Goal: Information Seeking & Learning: Learn about a topic

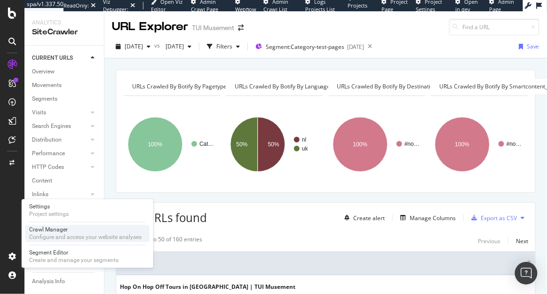
click at [48, 233] on div "Crawl Manager" at bounding box center [85, 230] width 112 height 8
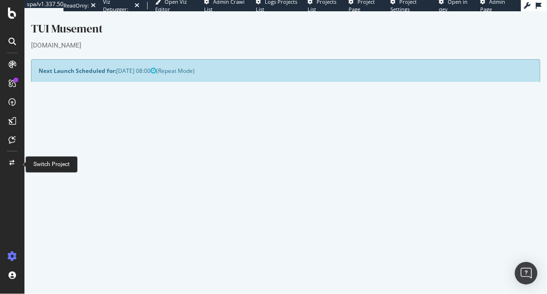
click at [12, 162] on icon at bounding box center [12, 163] width 5 height 6
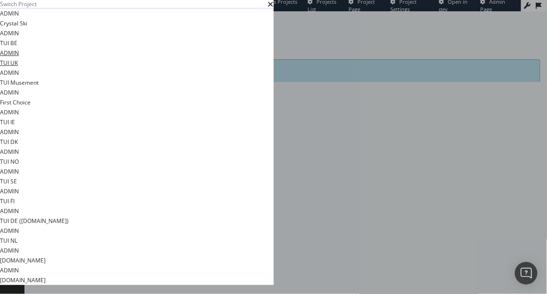
click at [19, 68] on link "ADMIN TUI UK" at bounding box center [9, 58] width 19 height 20
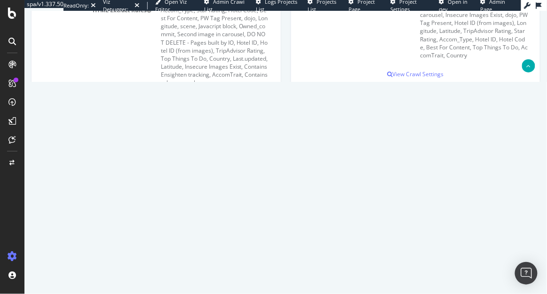
scroll to position [252, 0]
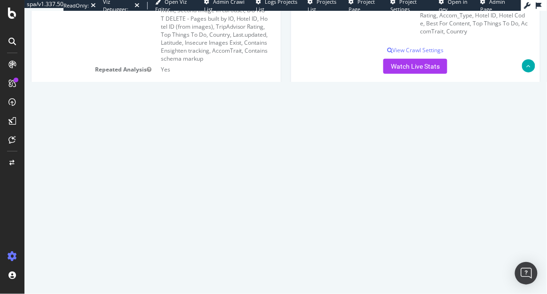
click at [80, 191] on link "2025 Oct. 1st #2 crawl" at bounding box center [66, 190] width 42 height 8
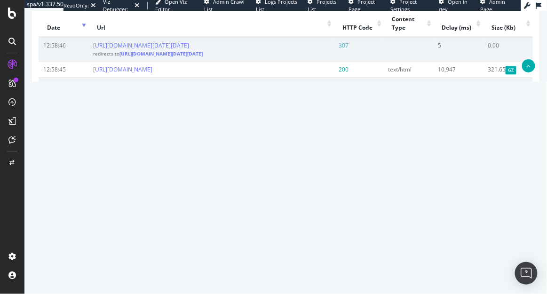
scroll to position [567, 0]
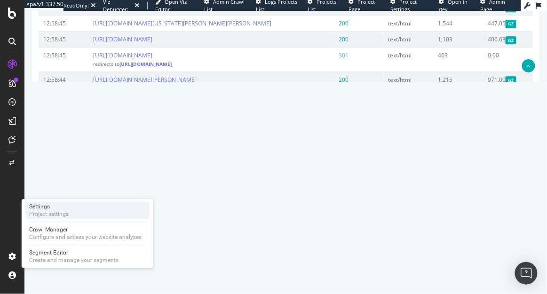
click at [64, 215] on div "Project settings" at bounding box center [49, 215] width 40 height 8
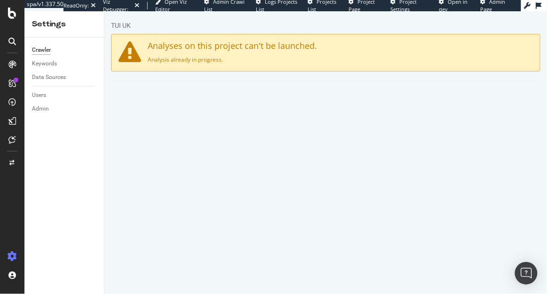
click at [369, 102] on link "Scheduling" at bounding box center [379, 94] width 49 height 26
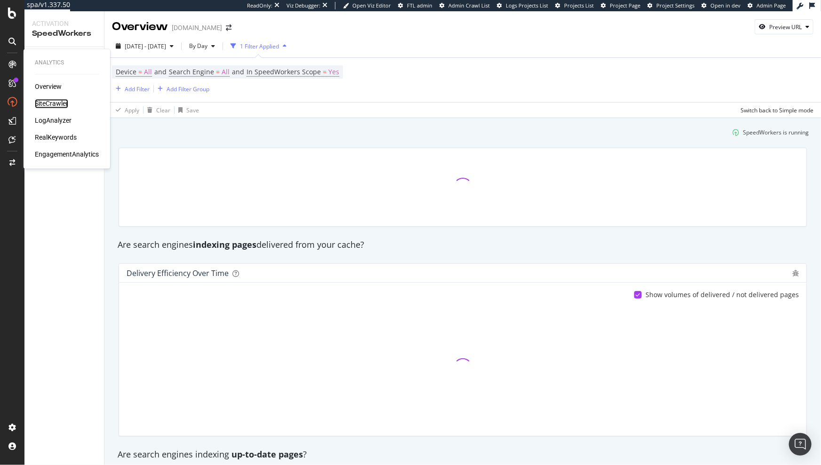
click at [56, 102] on div "SiteCrawler" at bounding box center [51, 103] width 33 height 9
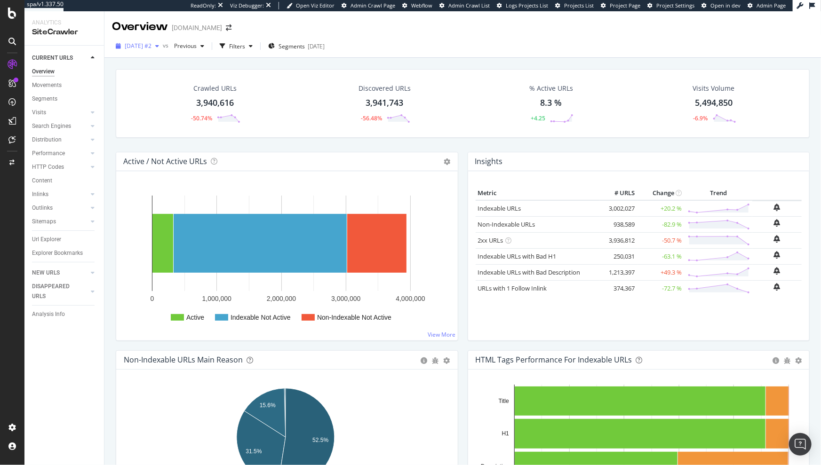
click at [123, 50] on div "2025 Sep. 15th #2" at bounding box center [137, 46] width 51 height 14
click at [150, 99] on div "2025 Aug. 11th" at bounding box center [151, 97] width 50 height 8
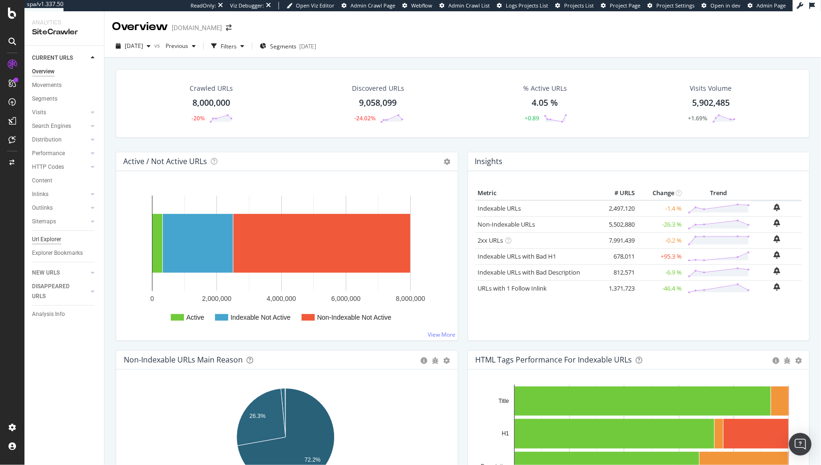
click at [45, 241] on div "Url Explorer" at bounding box center [46, 240] width 29 height 10
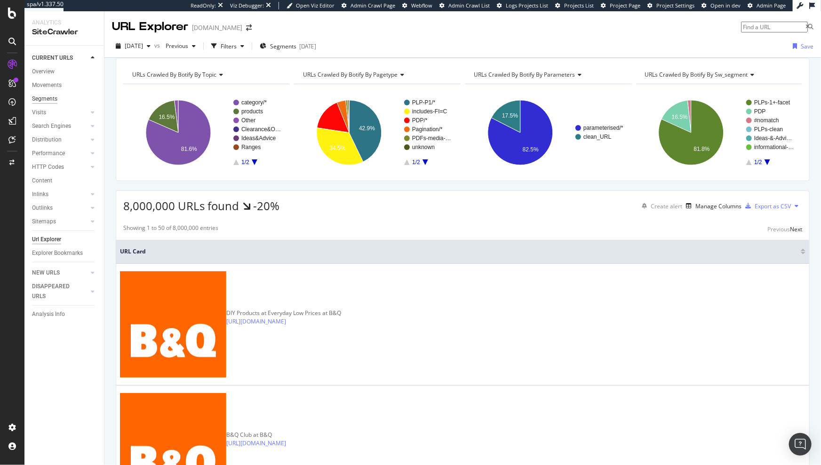
click at [54, 101] on div "Segments" at bounding box center [44, 99] width 25 height 10
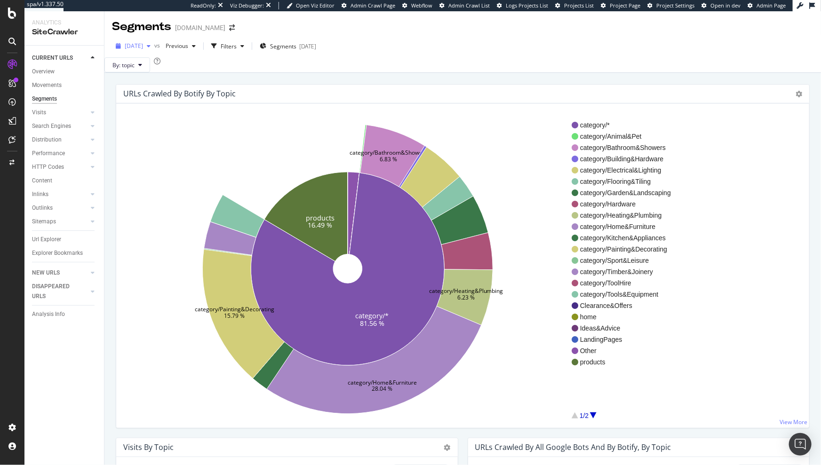
click at [154, 50] on div "2025 Aug. 11th" at bounding box center [133, 46] width 42 height 14
click at [289, 72] on div "By: topic" at bounding box center [462, 64] width 717 height 15
click at [150, 72] on button "By: topic" at bounding box center [127, 64] width 46 height 15
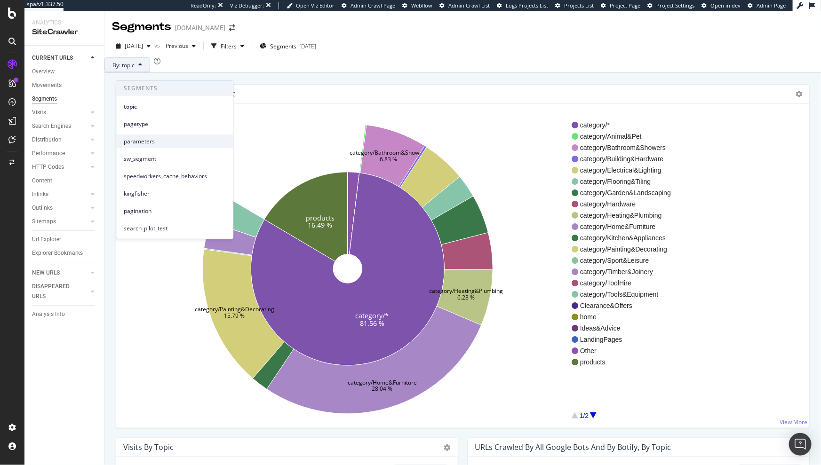
click at [140, 141] on span "parameters" at bounding box center [175, 141] width 102 height 8
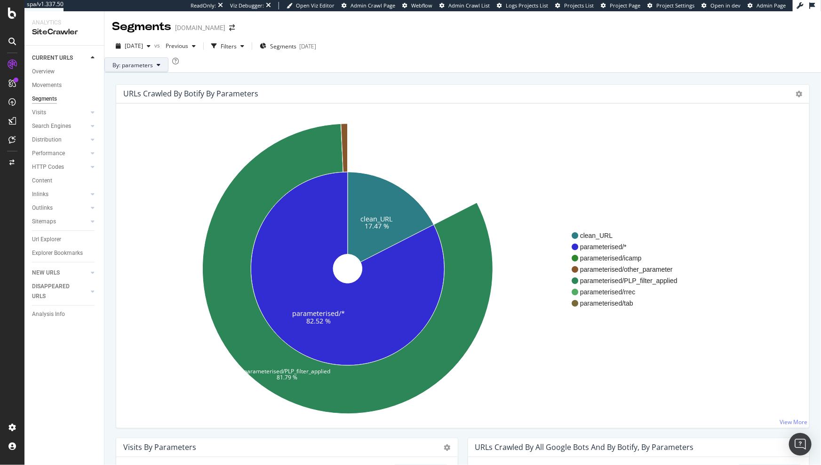
click at [150, 69] on span "By: parameters" at bounding box center [132, 65] width 40 height 8
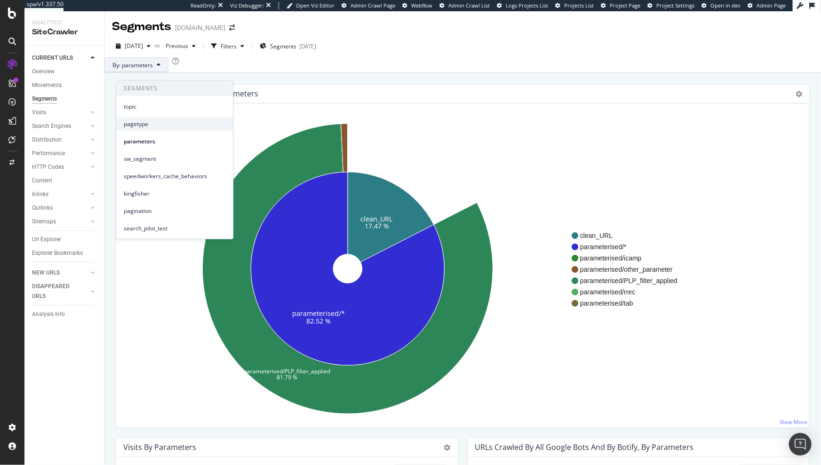
click at [142, 122] on span "pagetype" at bounding box center [175, 124] width 102 height 8
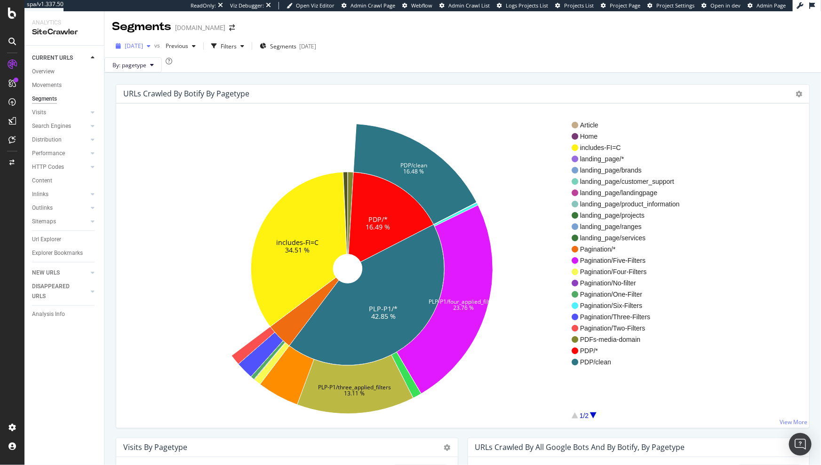
click at [143, 46] on span "2025 Aug. 11th" at bounding box center [134, 46] width 18 height 8
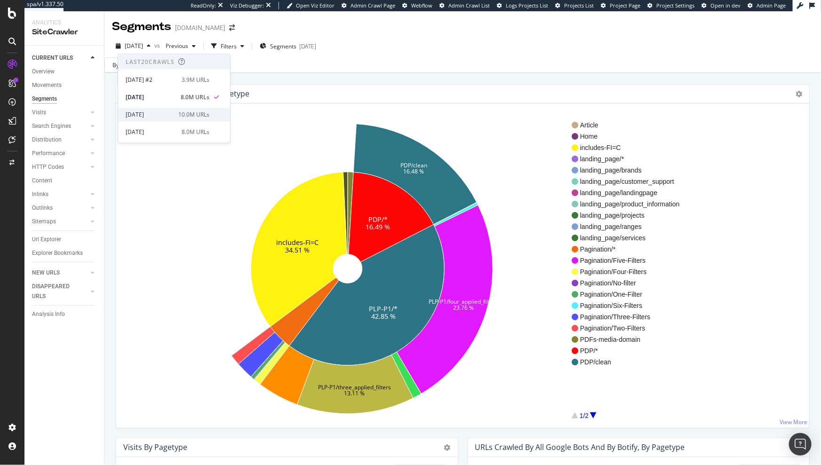
click at [161, 112] on div "2025 Jul. 10th" at bounding box center [149, 115] width 47 height 8
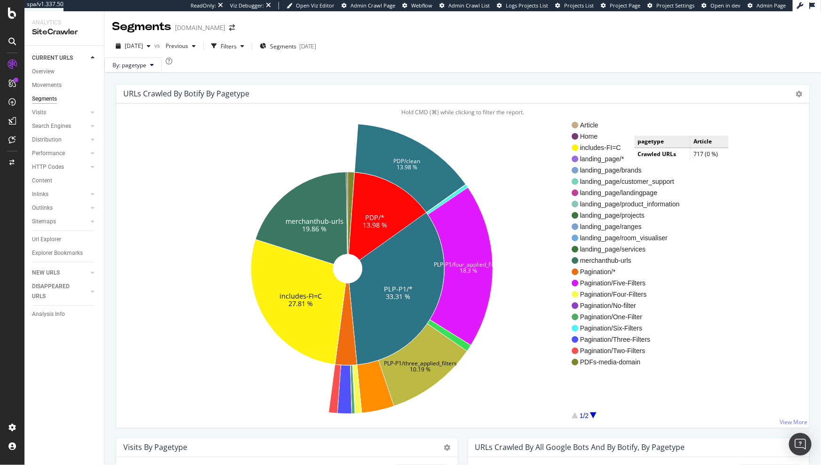
click at [428, 65] on div "By: pagetype" at bounding box center [462, 64] width 717 height 15
click at [499, 70] on div "By: pagetype" at bounding box center [462, 64] width 717 height 15
click at [44, 235] on div "Url Explorer" at bounding box center [46, 240] width 29 height 10
click at [45, 239] on div "Url Explorer" at bounding box center [46, 240] width 29 height 10
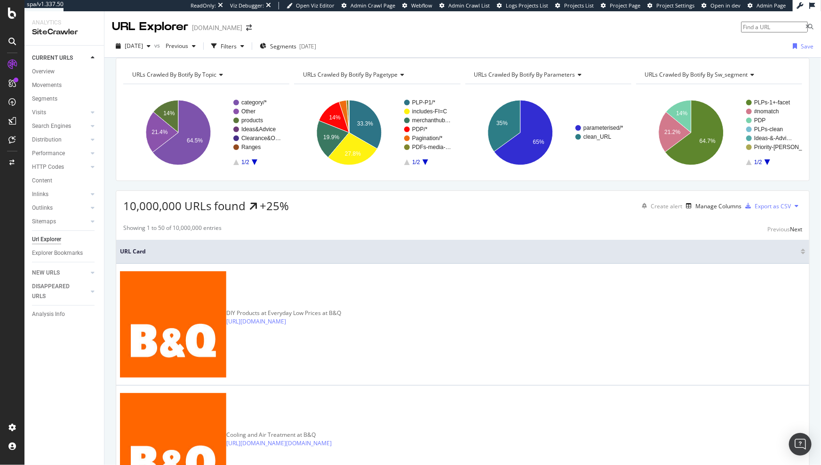
click at [539, 54] on div "2025 Jul. 10th vs Previous Filters Segments 2025-08-12 Save" at bounding box center [462, 48] width 717 height 19
click at [341, 58] on div "URLs Crawled By Botify By topic Chart (by Value) Table Expand Export as CSV Exp…" at bounding box center [462, 58] width 717 height 0
click at [440, 48] on div "2025 Jul. 10th vs Previous Filters Segments 2025-08-12 Save" at bounding box center [462, 48] width 717 height 19
click at [248, 46] on div "button" at bounding box center [242, 46] width 11 height 6
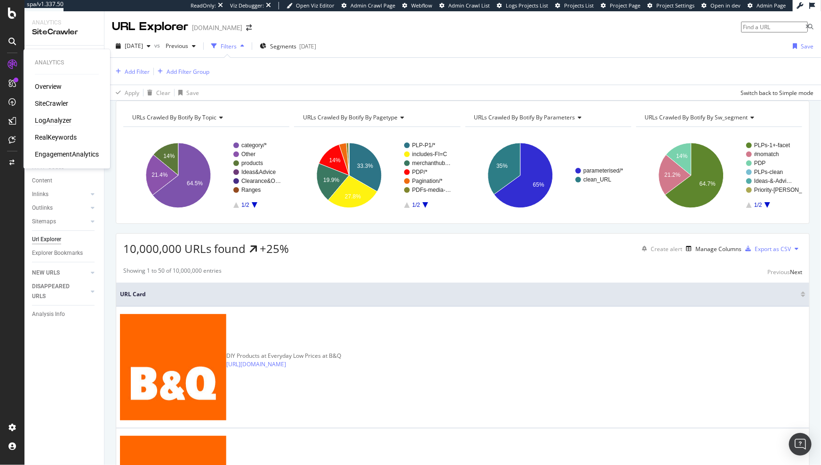
click at [47, 123] on div "LogAnalyzer" at bounding box center [53, 120] width 37 height 9
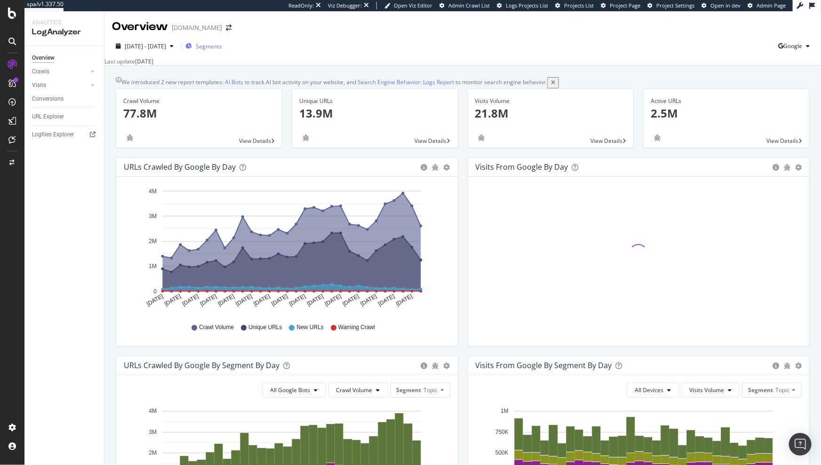
click at [222, 47] on span "Segments" at bounding box center [209, 46] width 26 height 8
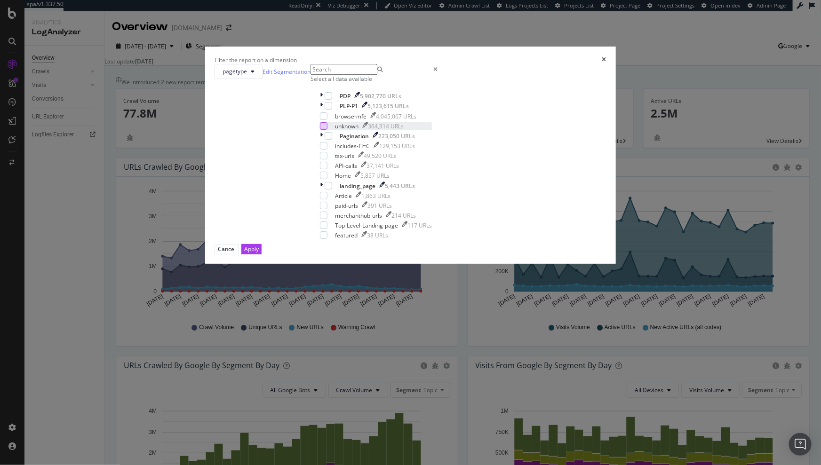
click at [328, 130] on div "modal" at bounding box center [324, 126] width 8 height 8
click at [259, 253] on div "Apply" at bounding box center [251, 249] width 15 height 8
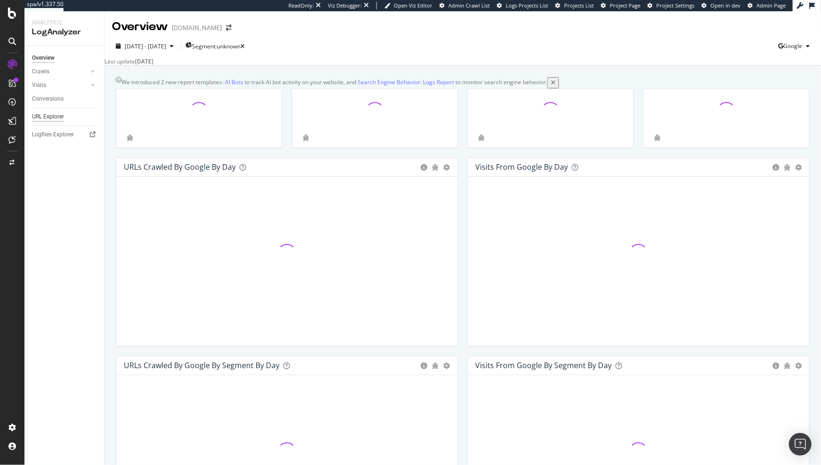
click at [63, 115] on div "URL Explorer" at bounding box center [48, 117] width 32 height 10
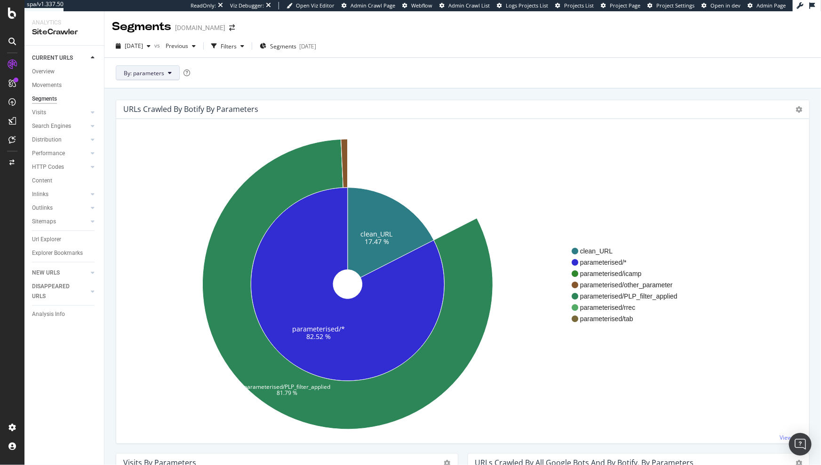
click at [164, 67] on button "By: parameters" at bounding box center [148, 72] width 64 height 15
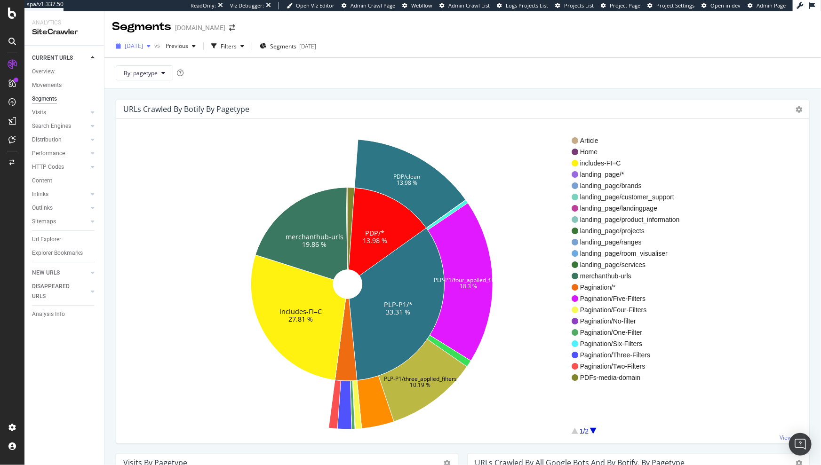
click at [143, 45] on span "2025 Jul. 10th" at bounding box center [134, 46] width 18 height 8
click at [163, 99] on div "2025 Aug. 11th" at bounding box center [151, 97] width 50 height 8
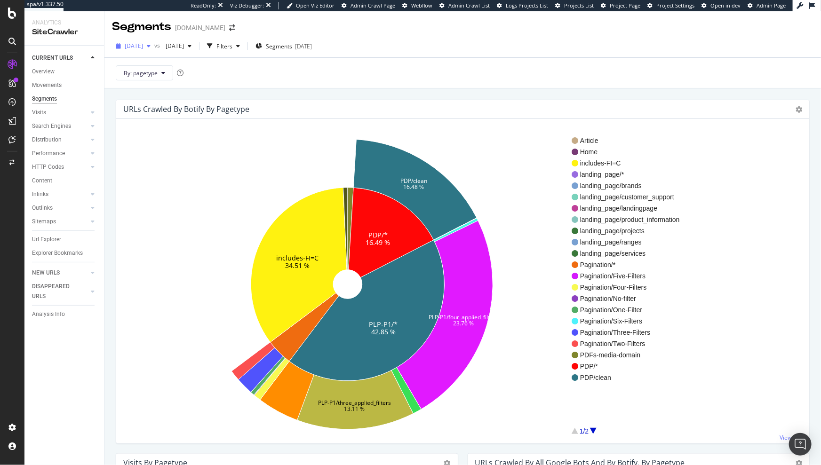
click at [148, 50] on div "2025 Aug. 11th" at bounding box center [133, 46] width 42 height 14
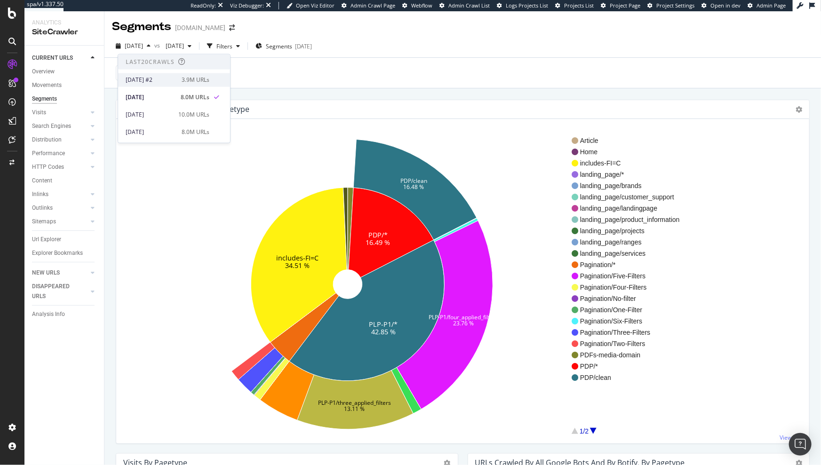
click at [163, 78] on div "2025 Sep. 15th #2" at bounding box center [151, 80] width 50 height 8
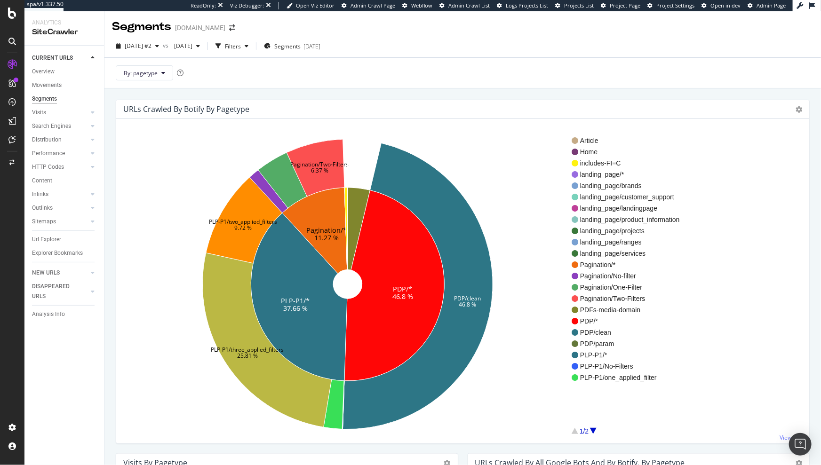
click at [526, 24] on div "Segments www.diy.com" at bounding box center [462, 23] width 717 height 24
click at [657, 77] on div "By: pagetype" at bounding box center [462, 72] width 717 height 31
click at [558, 62] on div "By: pagetype" at bounding box center [462, 72] width 717 height 31
click at [443, 104] on div "URLs Crawled By Botify By pagetype Sunburst Treemap Table Expand Export as CSV …" at bounding box center [462, 109] width 693 height 19
